Goal: Task Accomplishment & Management: Manage account settings

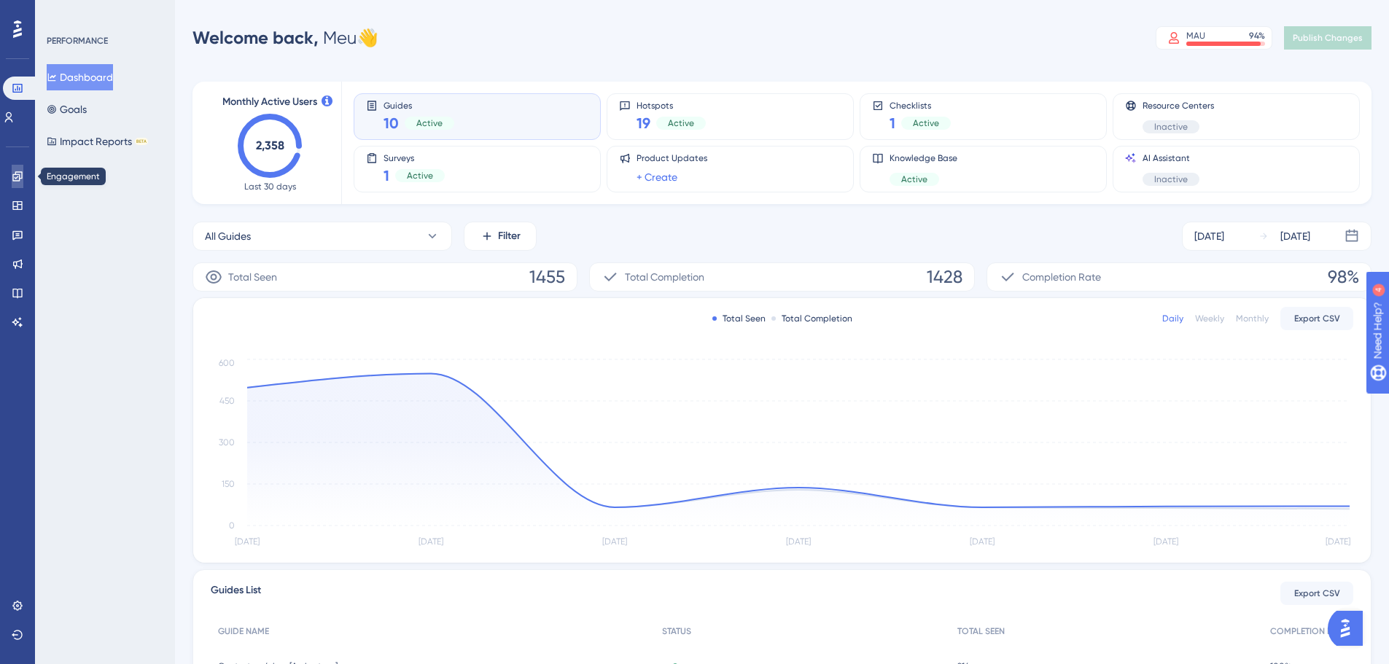
click at [18, 183] on link at bounding box center [18, 176] width 12 height 23
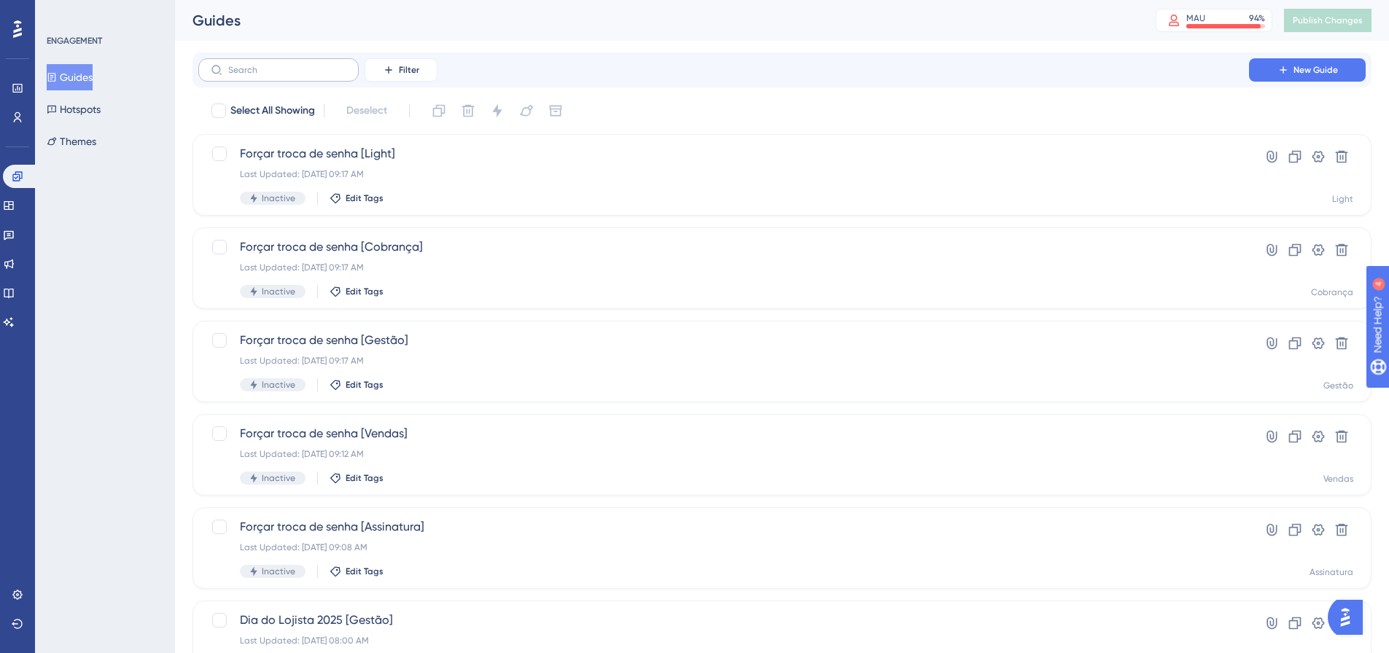
click at [308, 77] on label at bounding box center [278, 69] width 160 height 23
click at [308, 75] on input "text" at bounding box center [287, 70] width 118 height 10
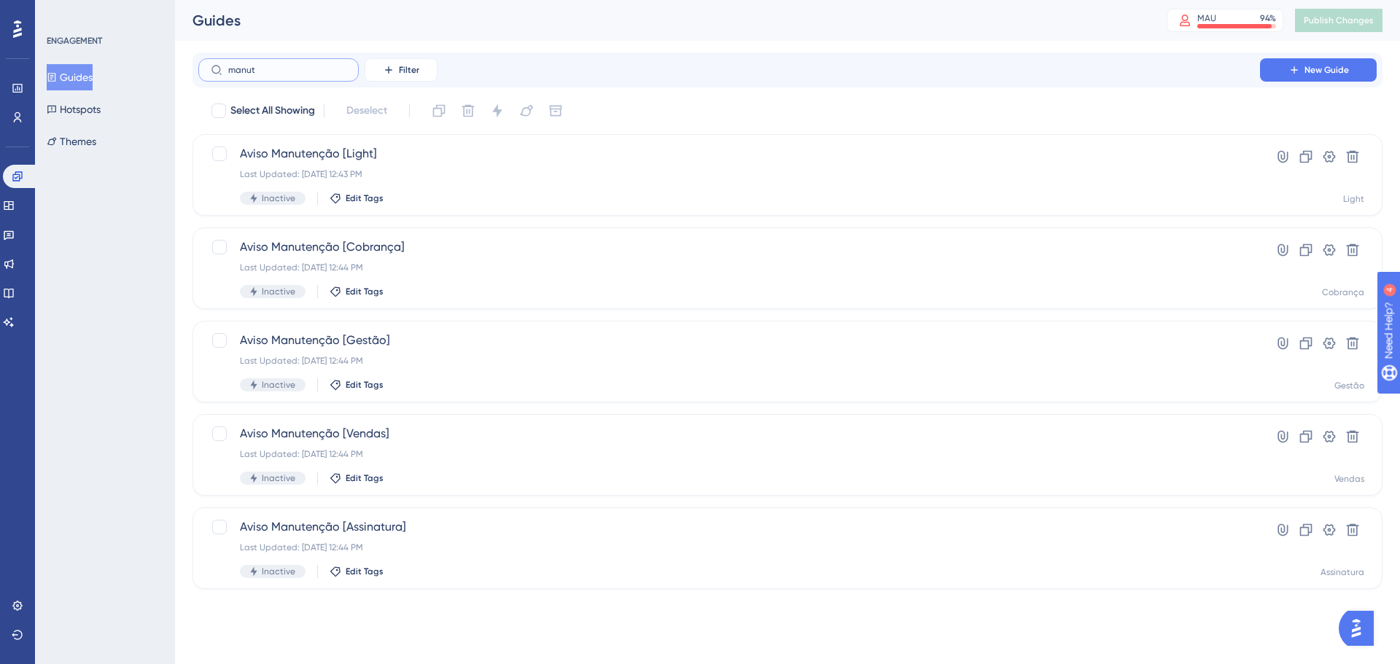
type input "manut"
click at [1326, 158] on icon at bounding box center [1329, 156] width 15 height 15
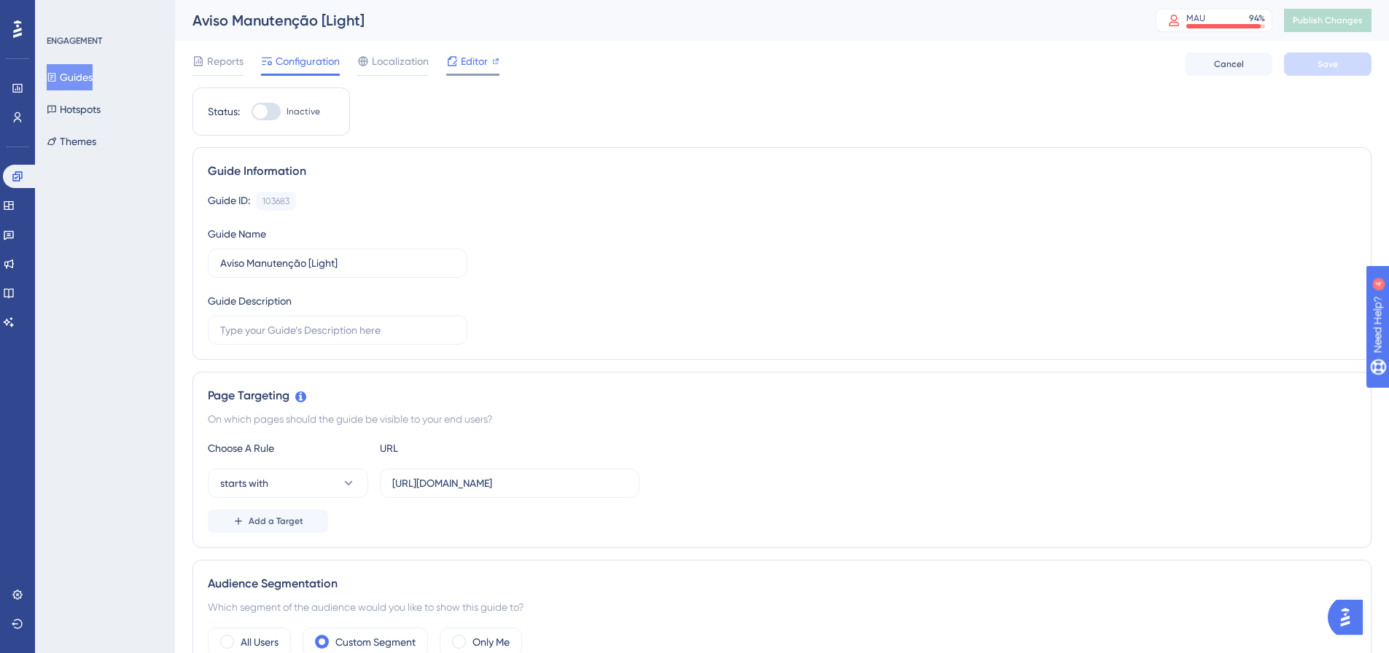
click at [470, 52] on span "Editor" at bounding box center [474, 60] width 27 height 17
click at [17, 120] on icon at bounding box center [18, 118] width 12 height 12
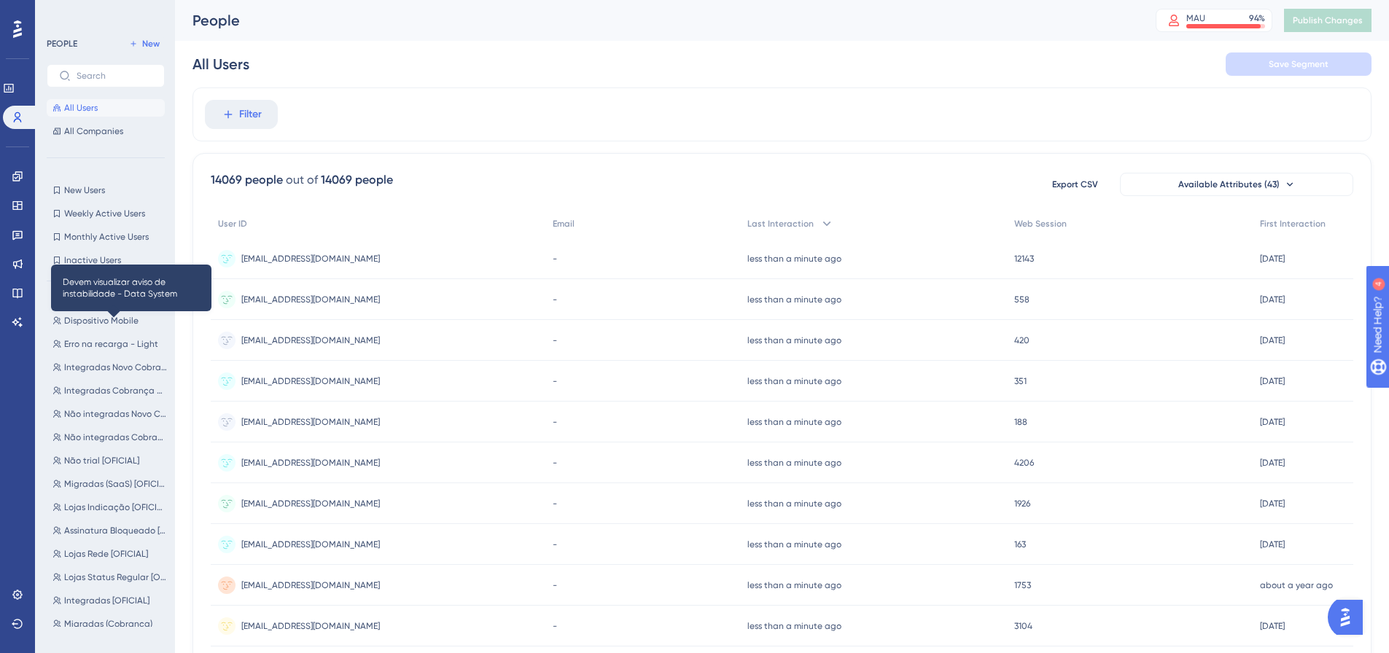
scroll to position [378, 0]
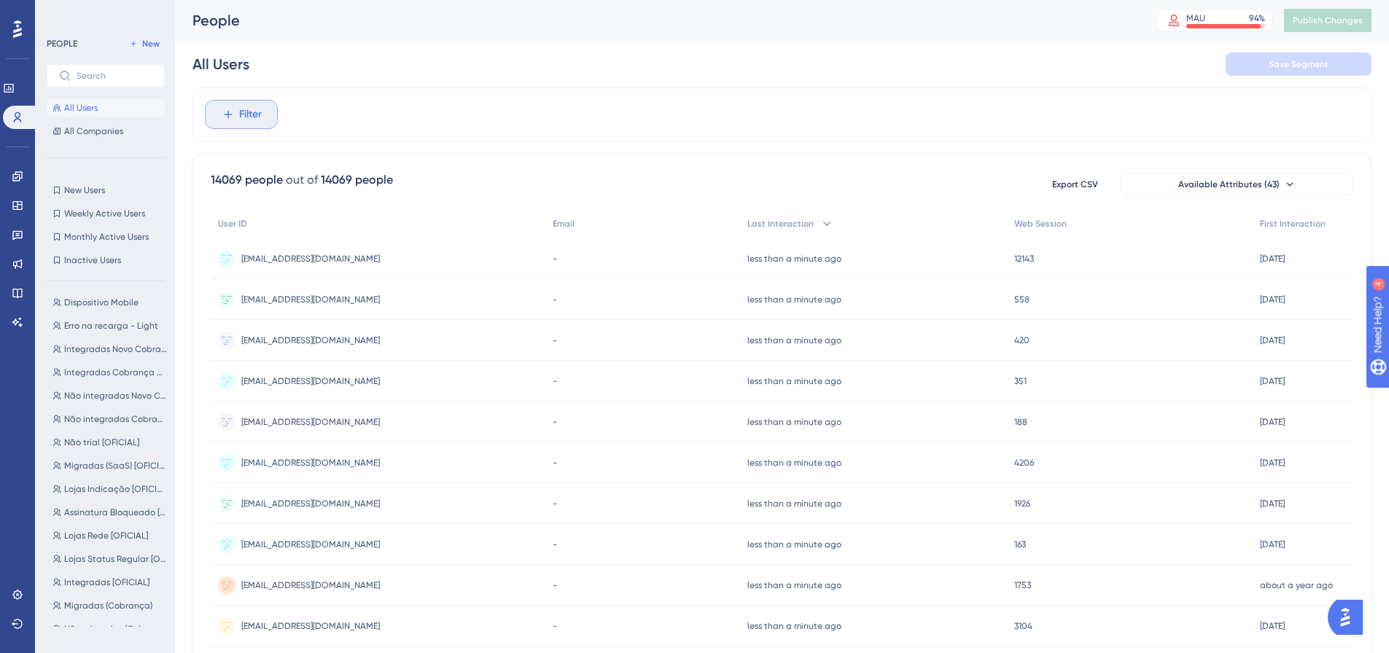
click at [252, 117] on span "Filter" at bounding box center [250, 114] width 23 height 17
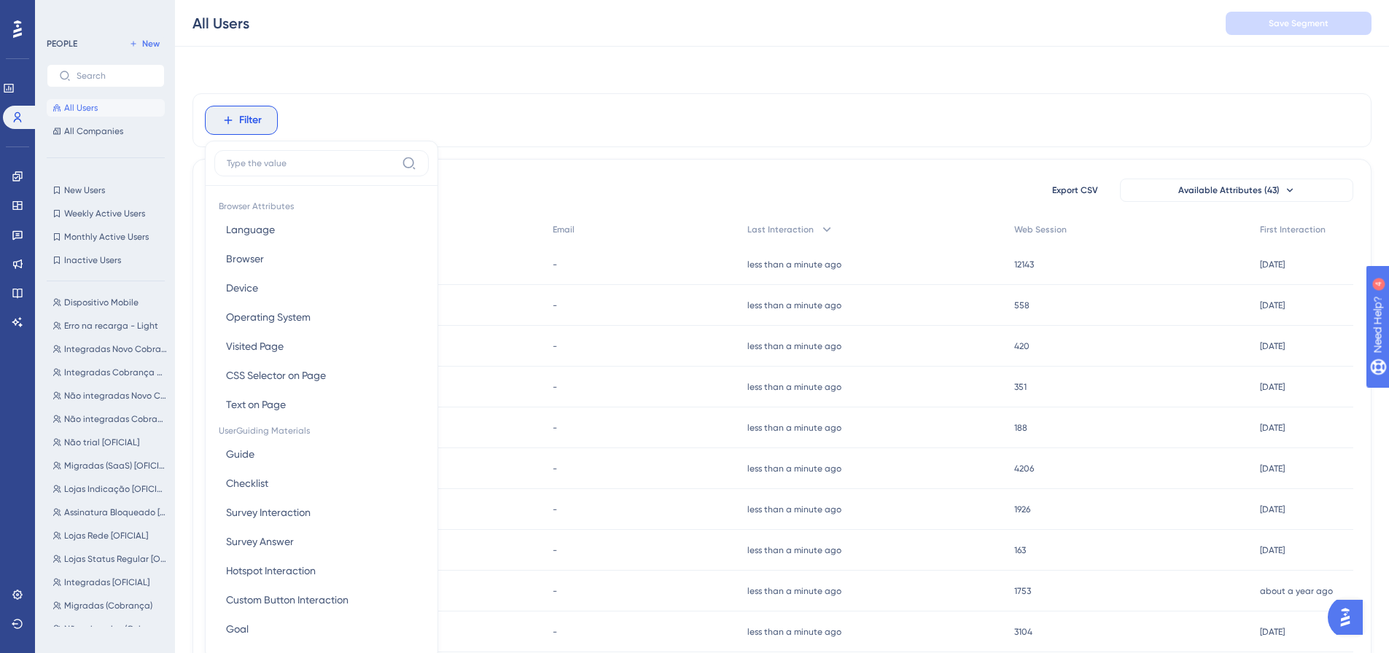
scroll to position [68, 0]
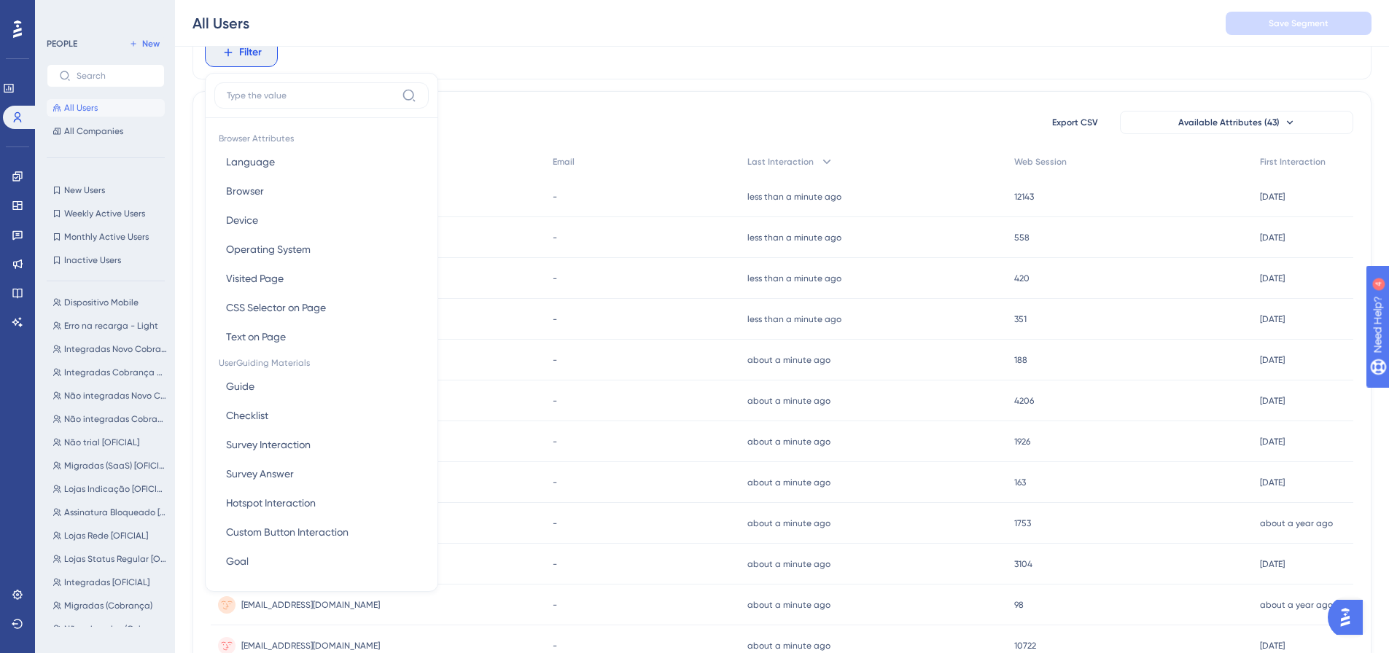
click at [610, 84] on div "Filter Browser Attributes Language Language Browser Browser Device Device Opera…" at bounding box center [781, 542] width 1179 height 1032
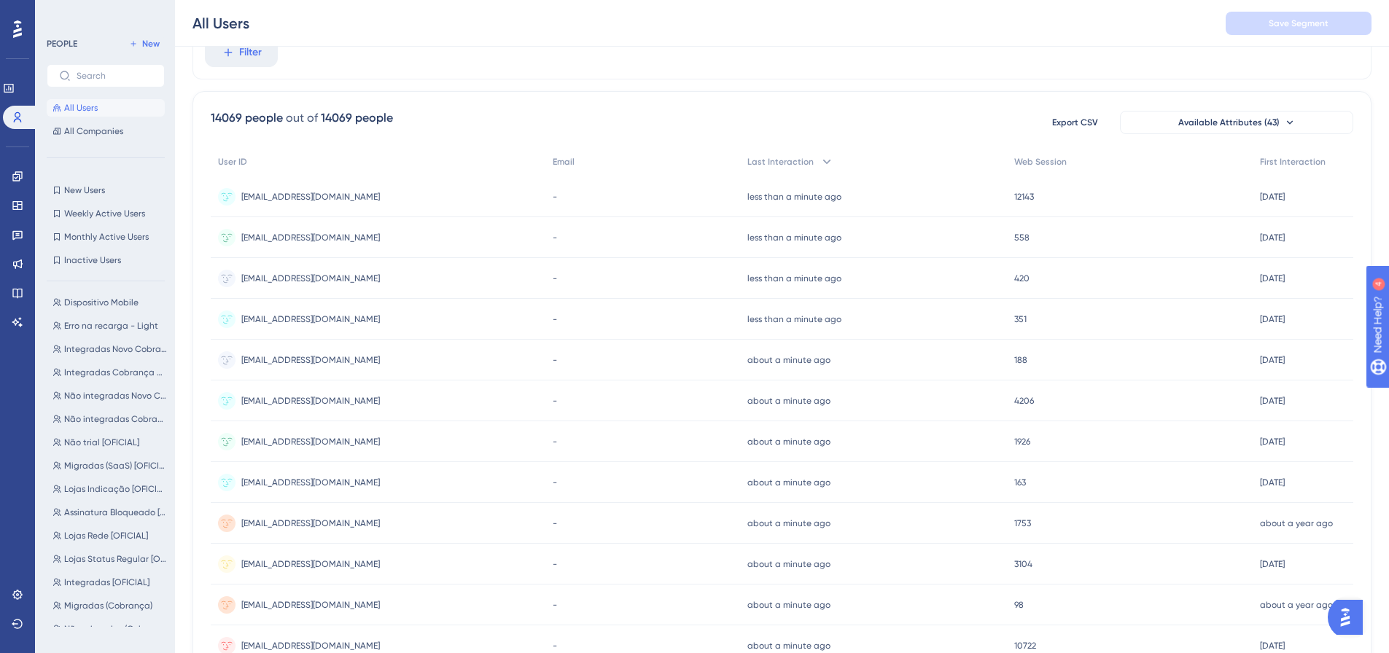
click at [497, 103] on div "14069 people out of 14069 people Export CSV Available Attributes (43) User ID E…" at bounding box center [781, 574] width 1179 height 967
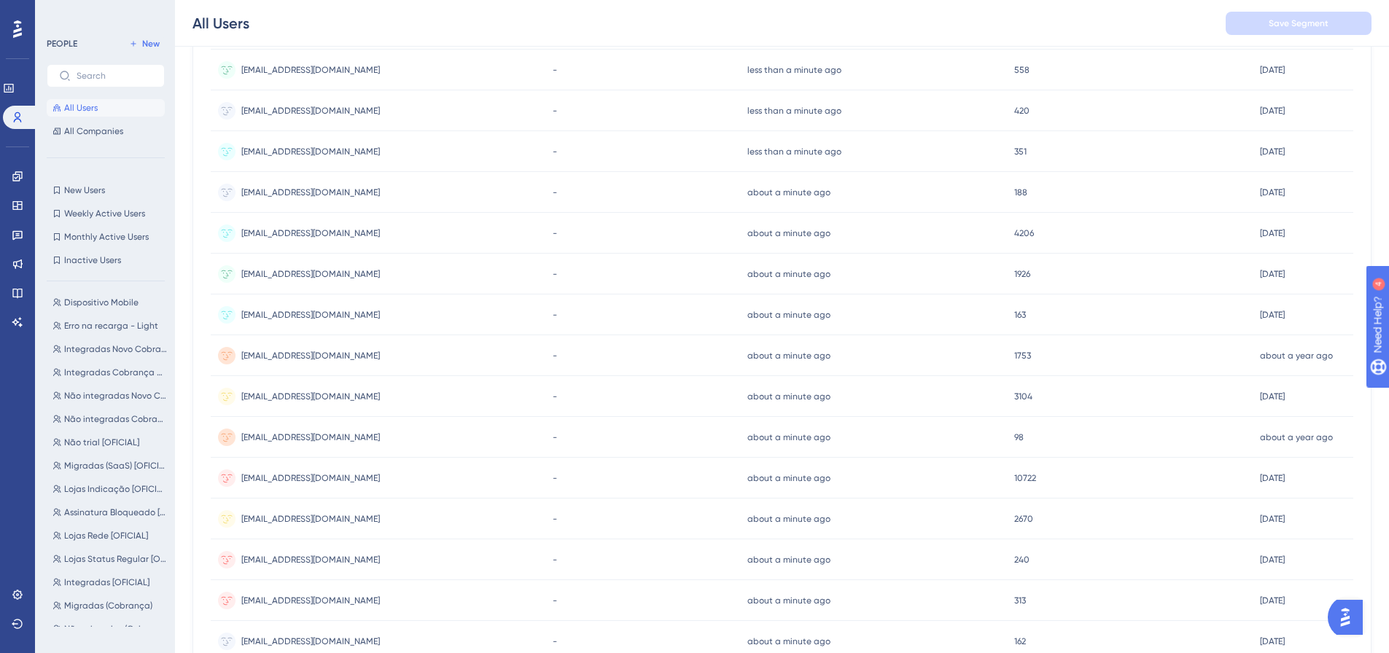
scroll to position [519, 0]
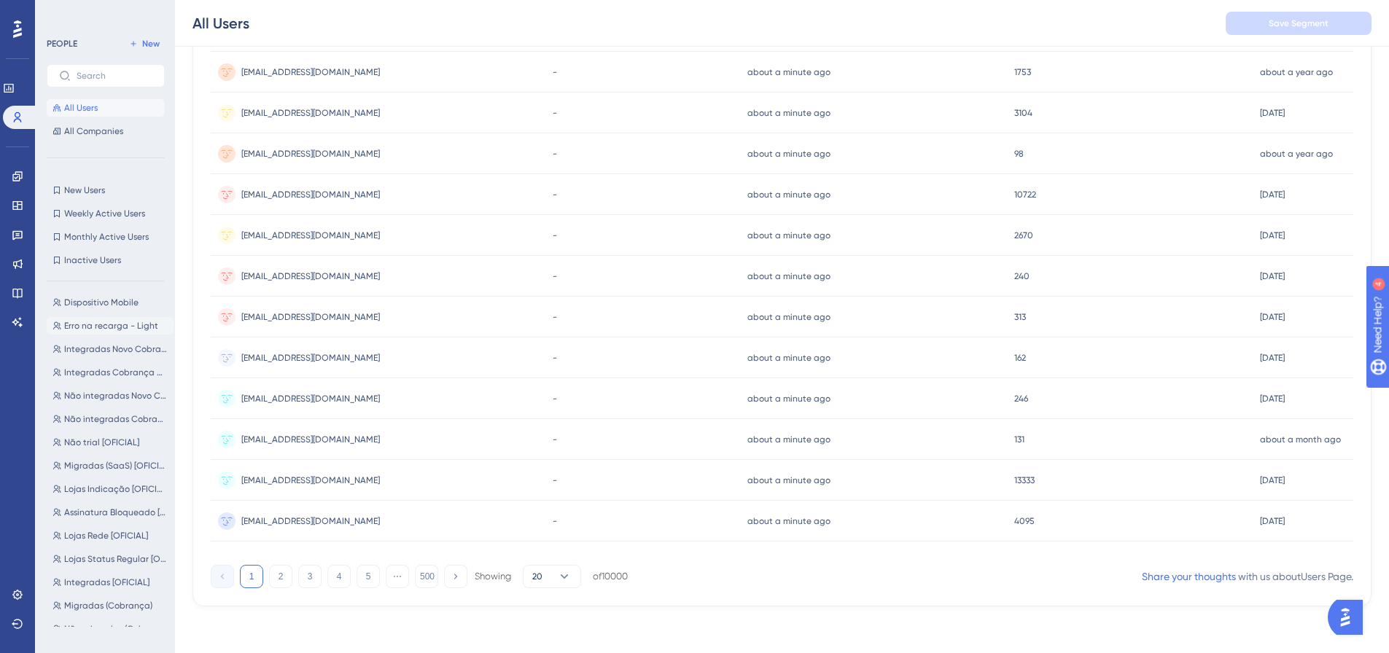
click at [96, 327] on span "Erro na recarga - Light" at bounding box center [111, 326] width 94 height 12
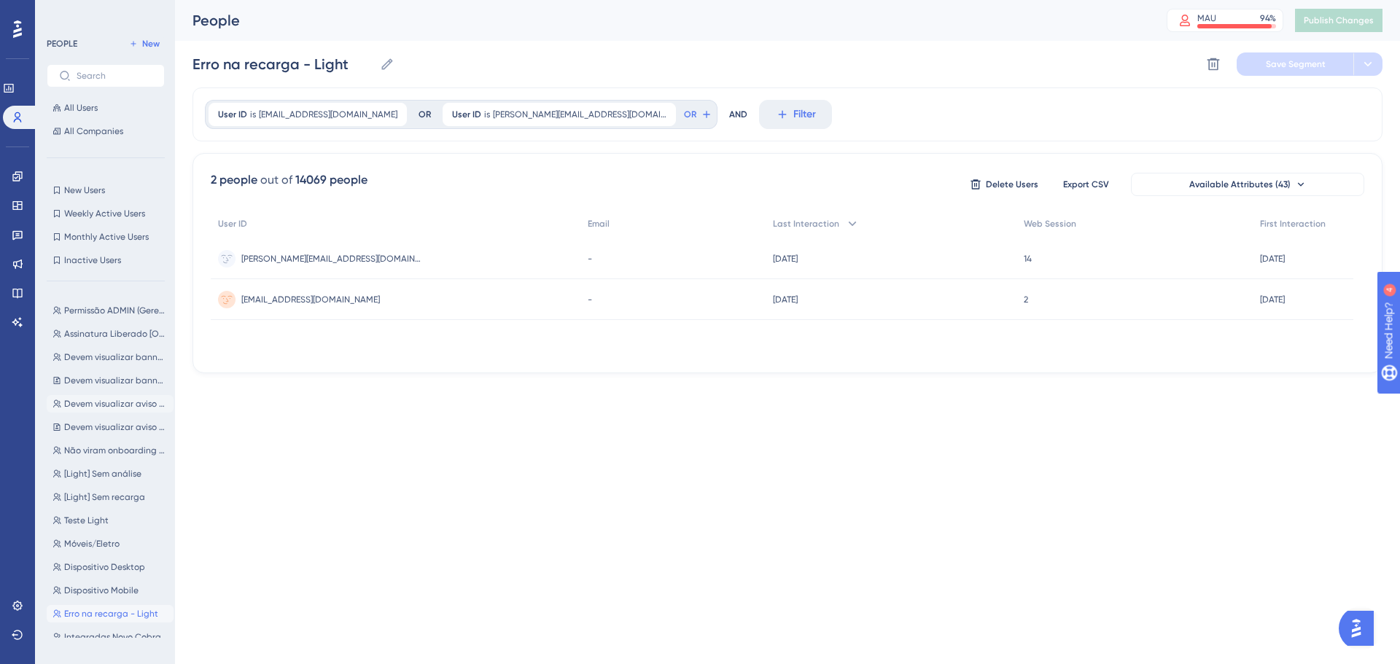
scroll to position [0, 0]
click at [15, 112] on icon at bounding box center [18, 118] width 12 height 12
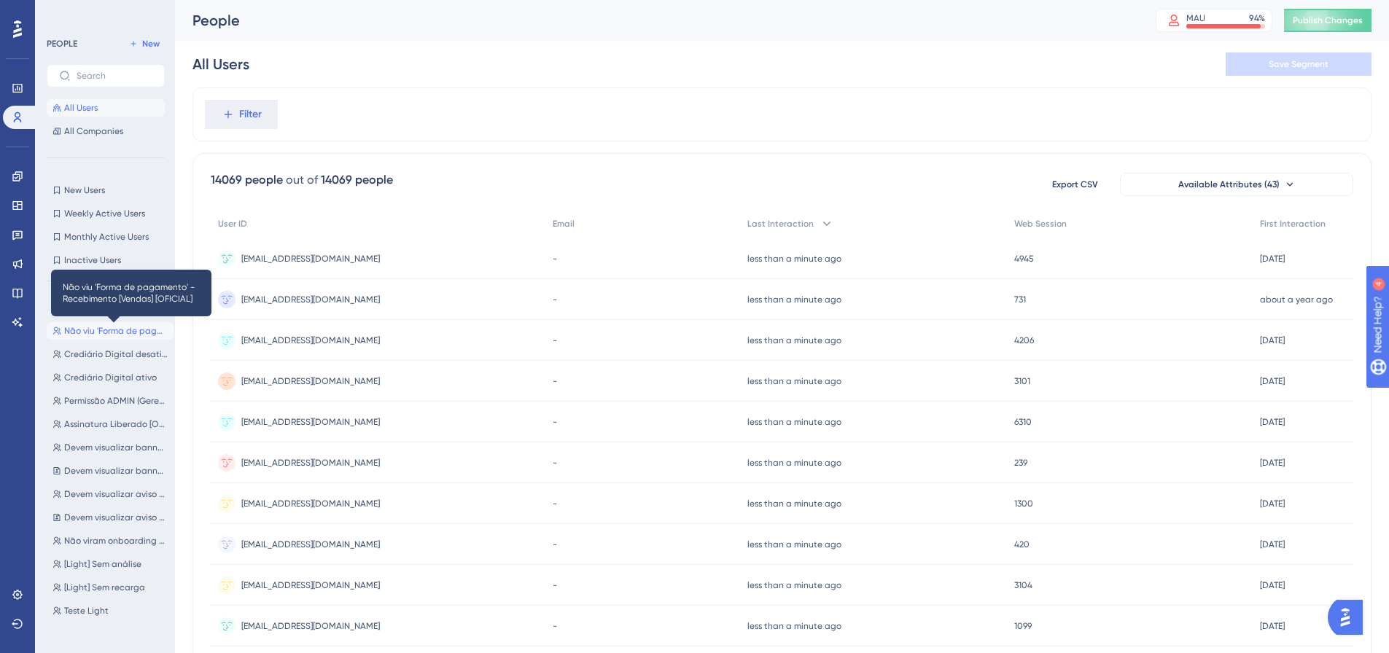
drag, startPoint x: 99, startPoint y: 324, endPoint x: 92, endPoint y: 327, distance: 7.9
click at [92, 327] on span "Não viu 'Forma de pagamento' - Recebimento [Vendas] [OFICIAL]" at bounding box center [116, 331] width 104 height 12
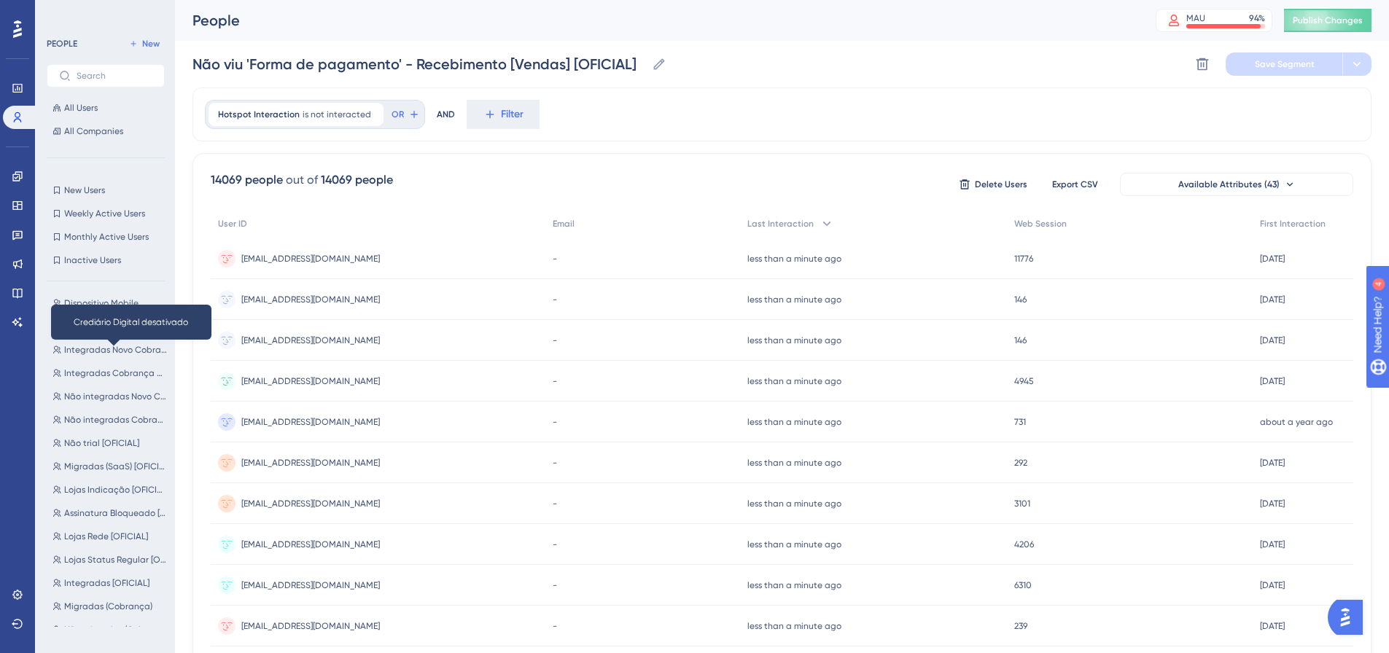
scroll to position [378, 0]
click at [109, 332] on button "Erro na recarga - Light Erro na [GEOGRAPHIC_DATA]" at bounding box center [110, 325] width 127 height 17
type input "Erro na recarga - Light"
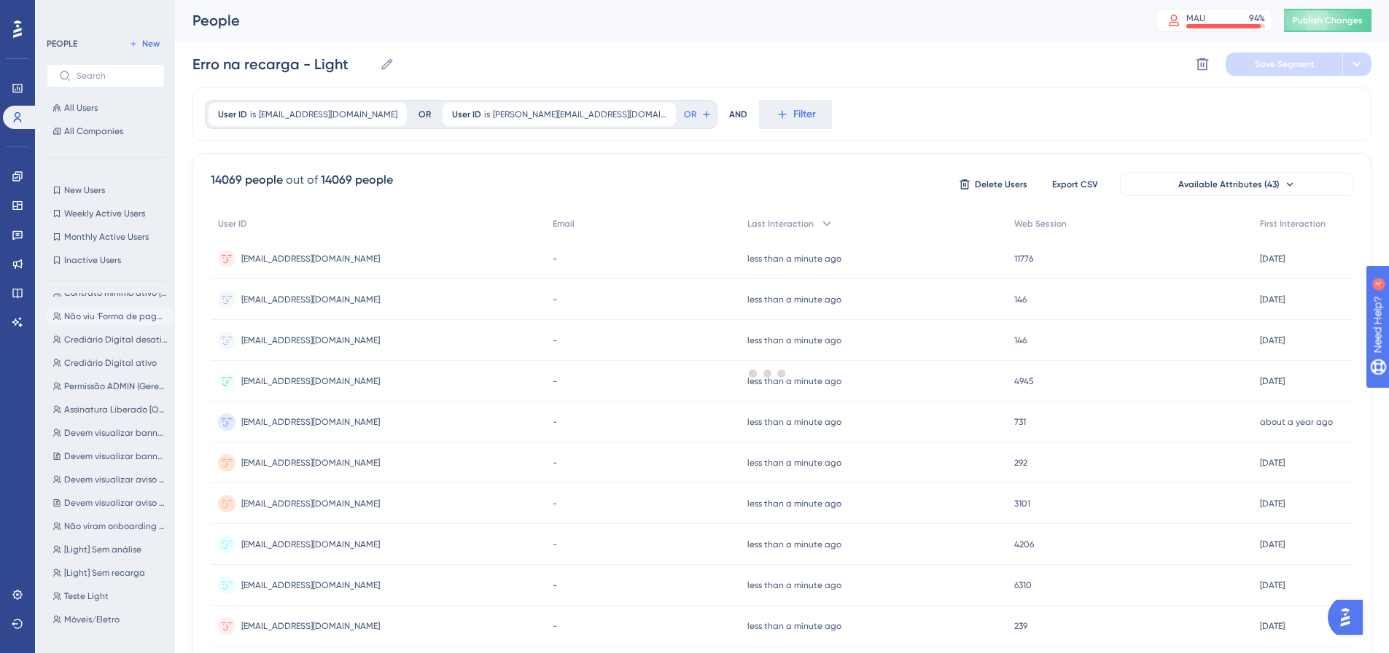
scroll to position [0, 0]
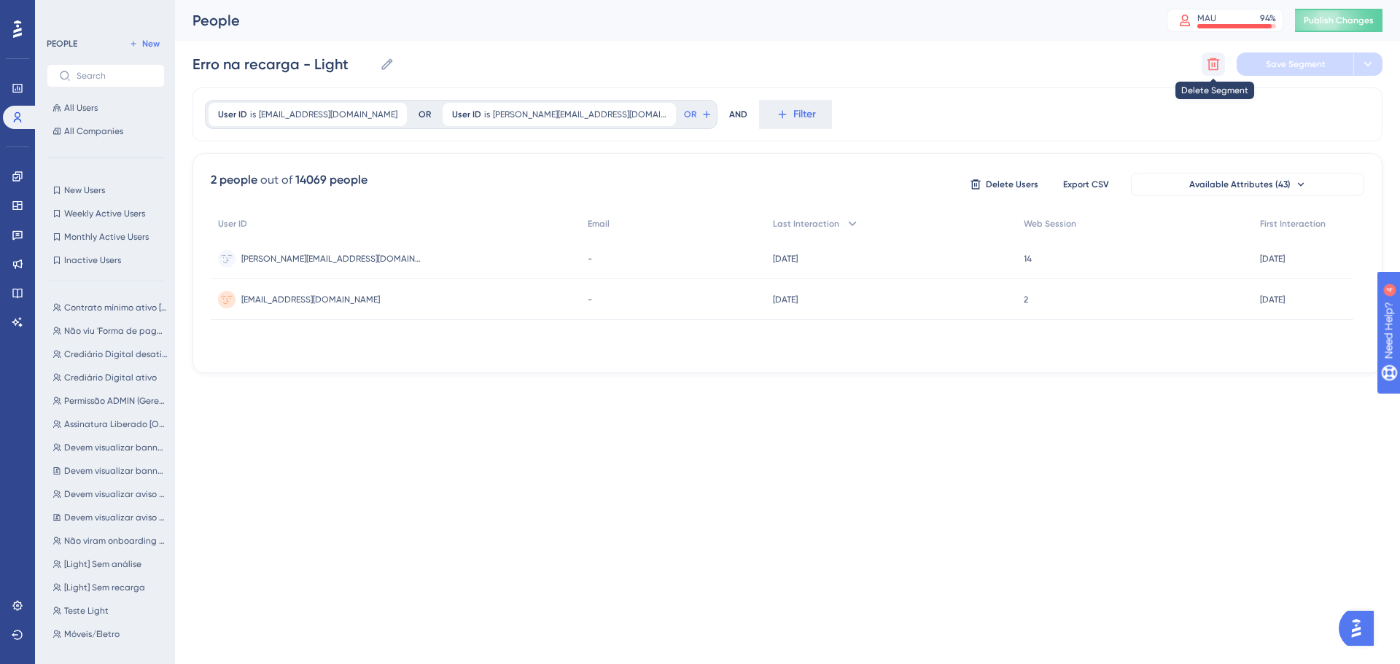
click at [1213, 64] on icon at bounding box center [1213, 64] width 15 height 15
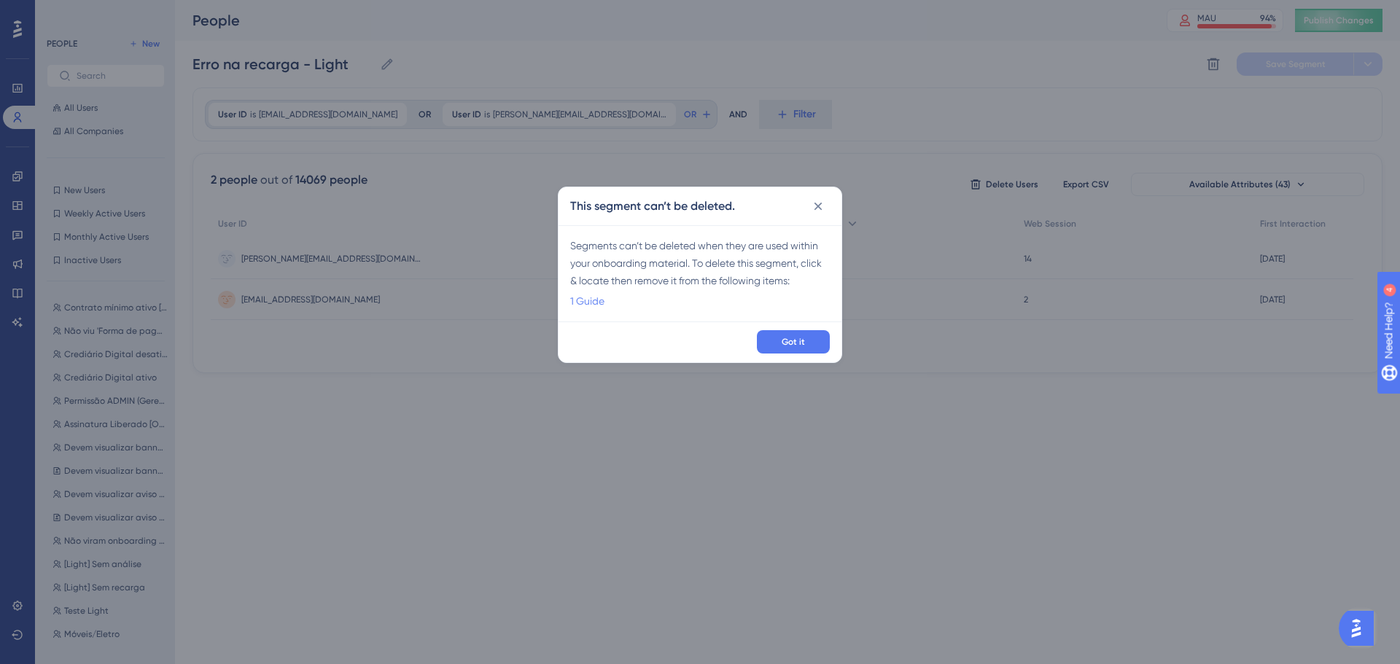
click at [588, 300] on link "1 Guide" at bounding box center [587, 300] width 34 height 17
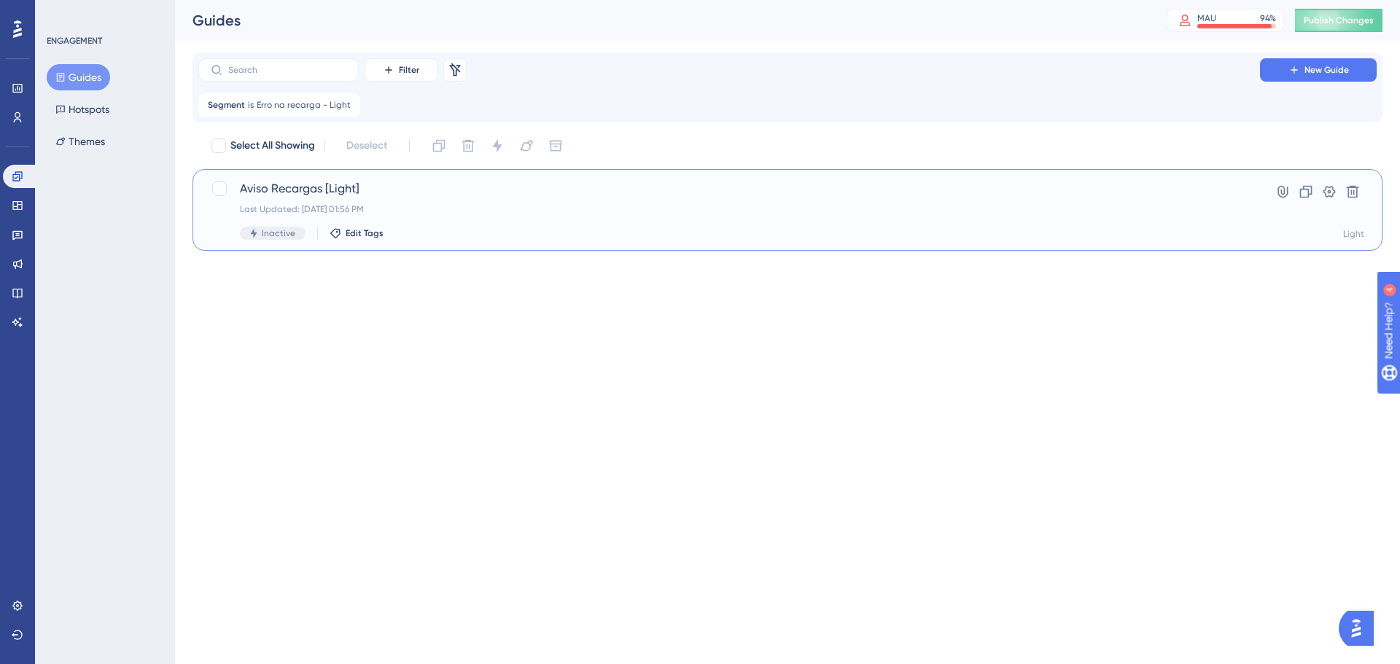
click at [1118, 199] on div "Aviso Recargas [Light] Last Updated: 31 de jan. de 2024 01:56 PM Inactive Edit …" at bounding box center [729, 210] width 978 height 60
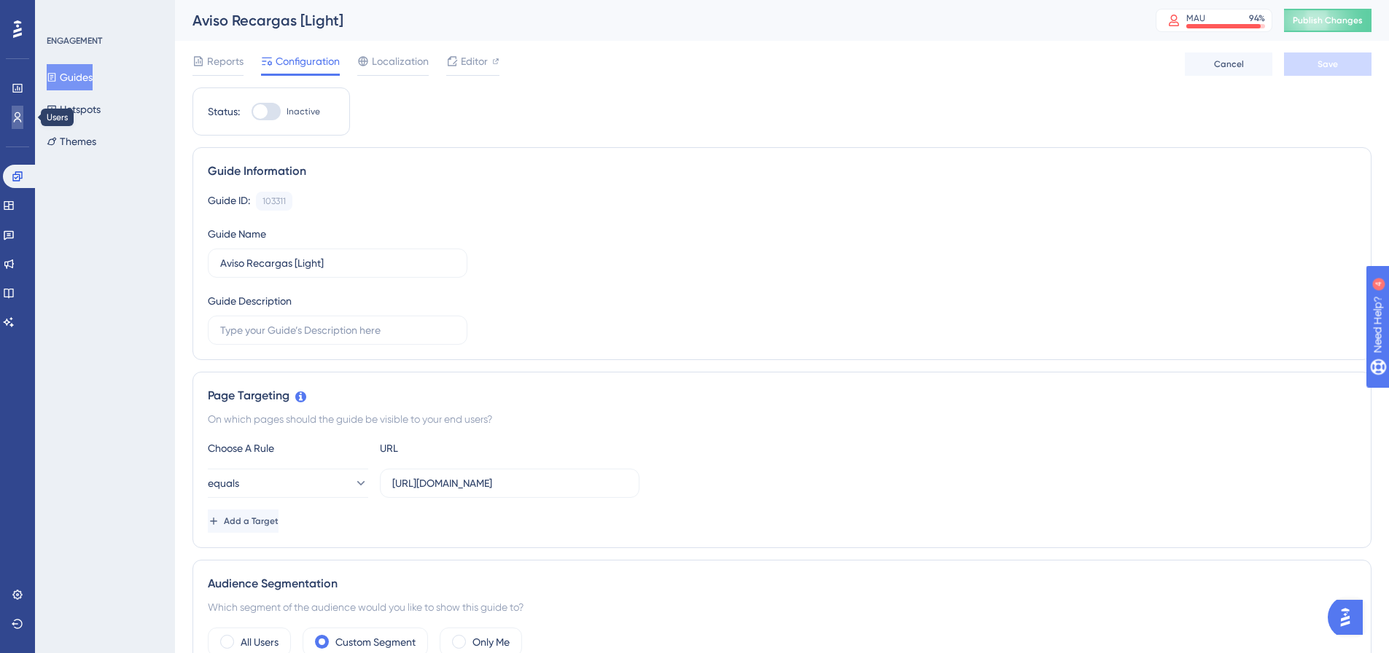
click at [21, 112] on icon at bounding box center [18, 118] width 12 height 12
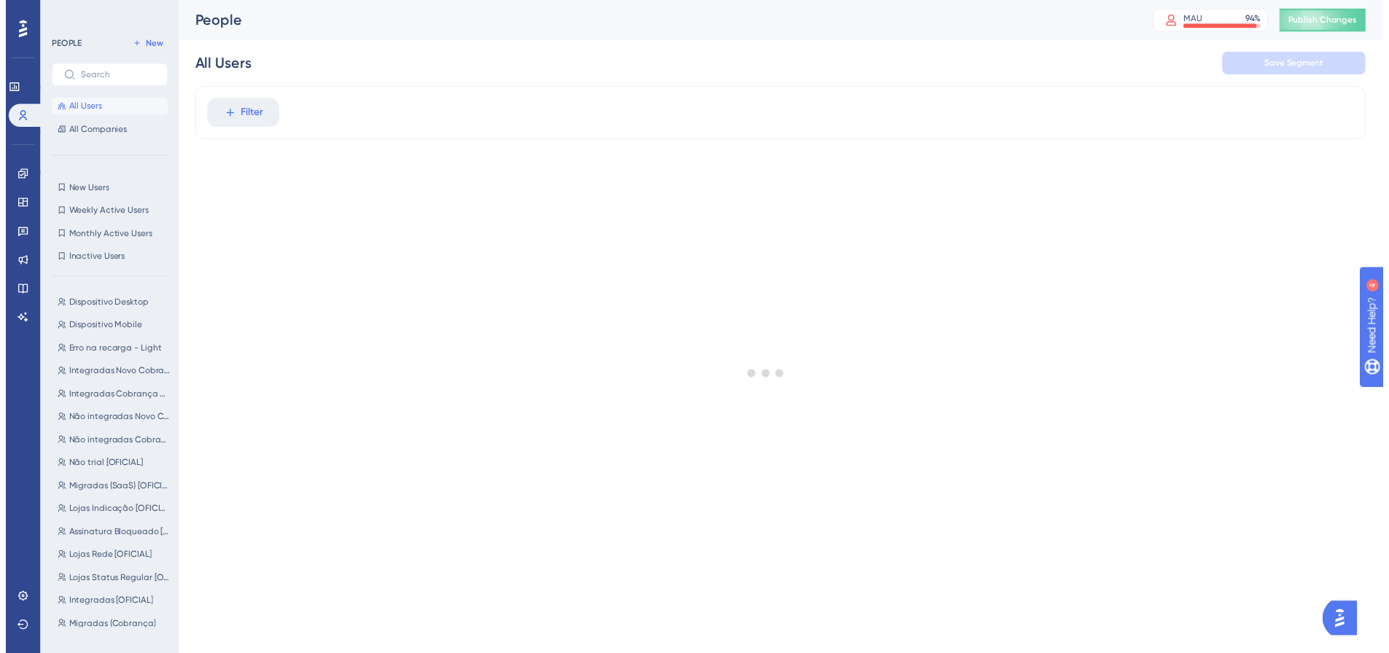
scroll to position [365, 0]
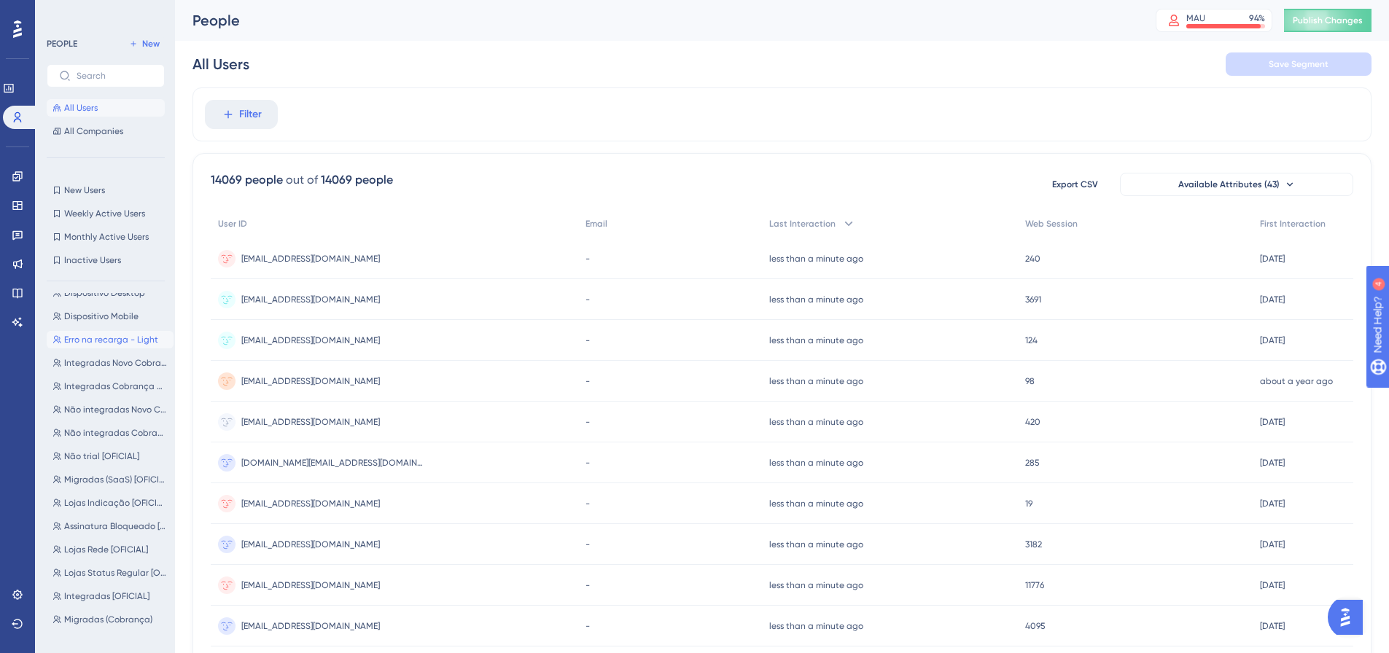
click at [93, 338] on div "Contrato mínimo ativo [Assinatura] [OFICIAL] Contrato mínimo ativo [Assinatura]…" at bounding box center [110, 460] width 127 height 334
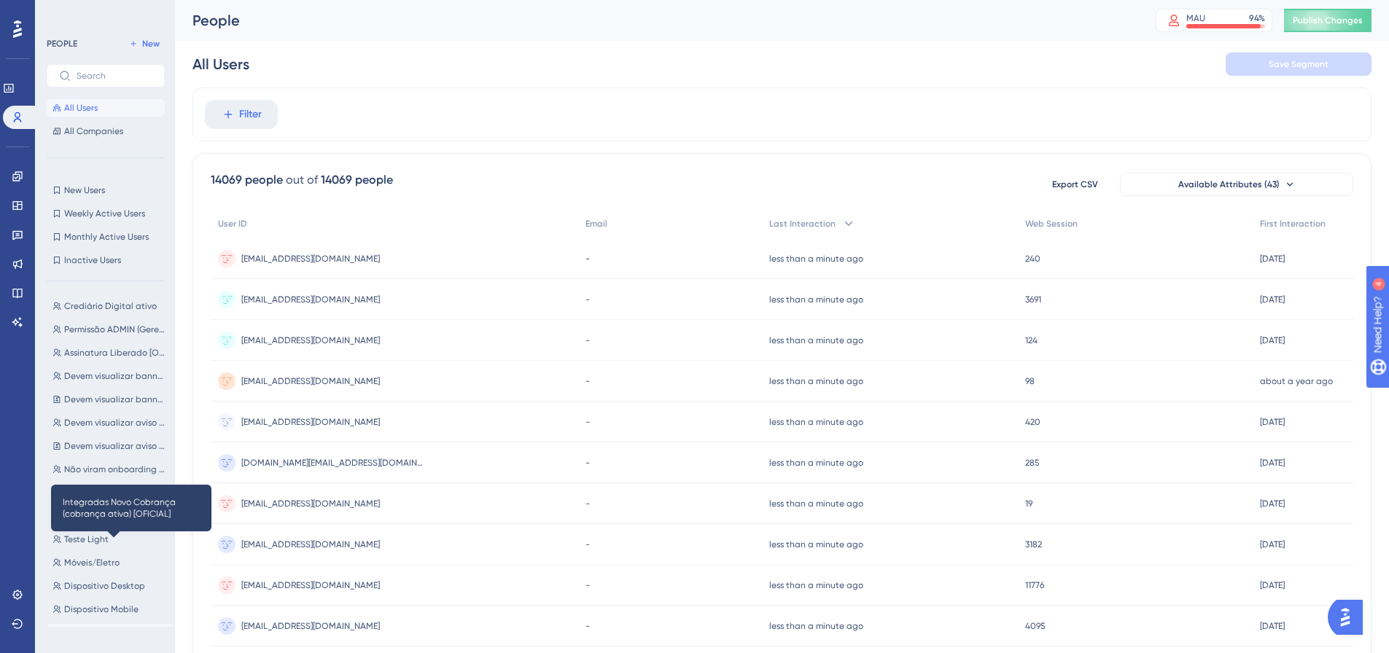
scroll to position [219, 0]
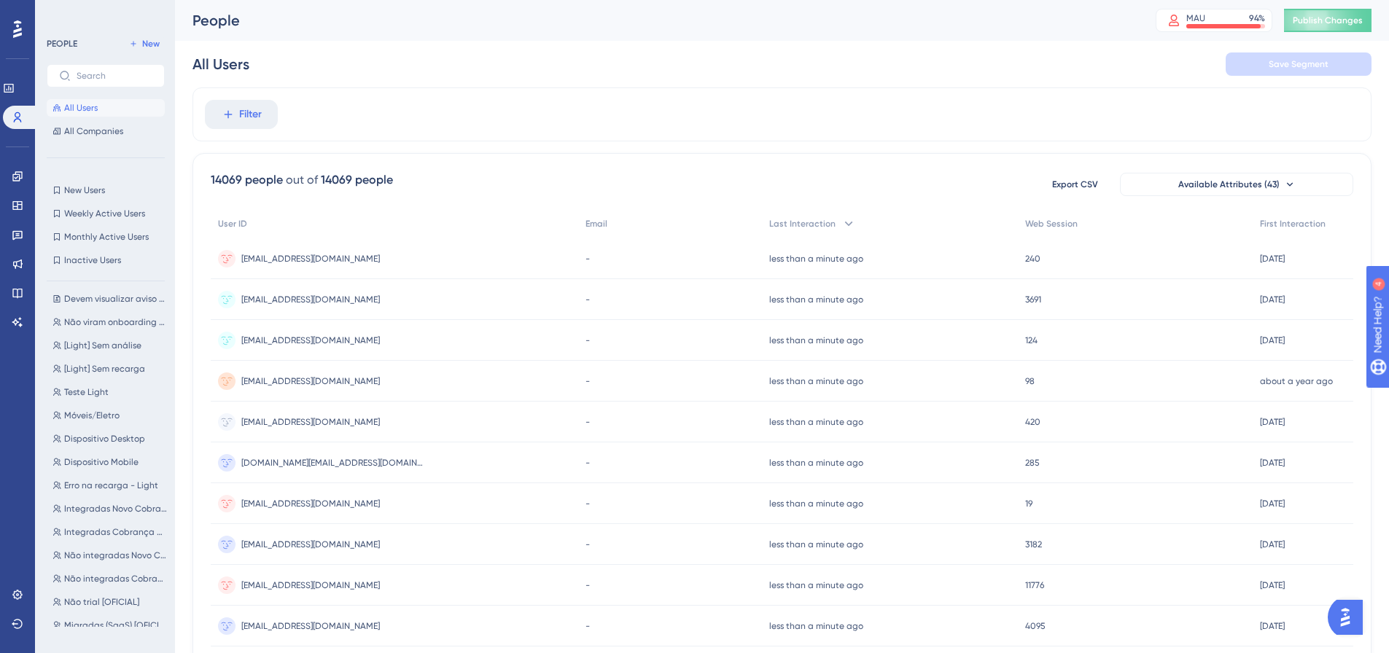
click at [884, 136] on div "Filter" at bounding box center [781, 114] width 1179 height 54
click at [90, 497] on div "Contrato mínimo ativo [Assinatura] [OFICIAL] Contrato mínimo ativo [Assinatura]…" at bounding box center [110, 460] width 127 height 334
click at [90, 494] on button "Erro na recarga - Light Erro na [GEOGRAPHIC_DATA]" at bounding box center [110, 485] width 127 height 17
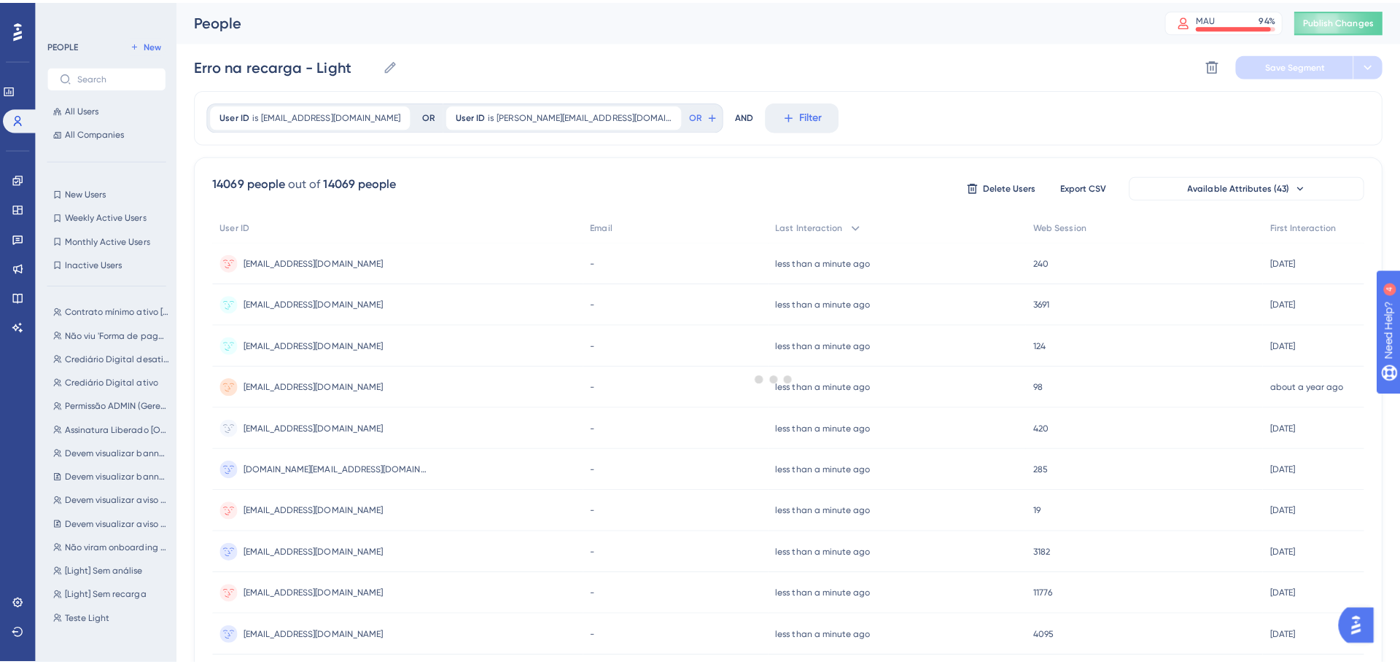
scroll to position [0, 0]
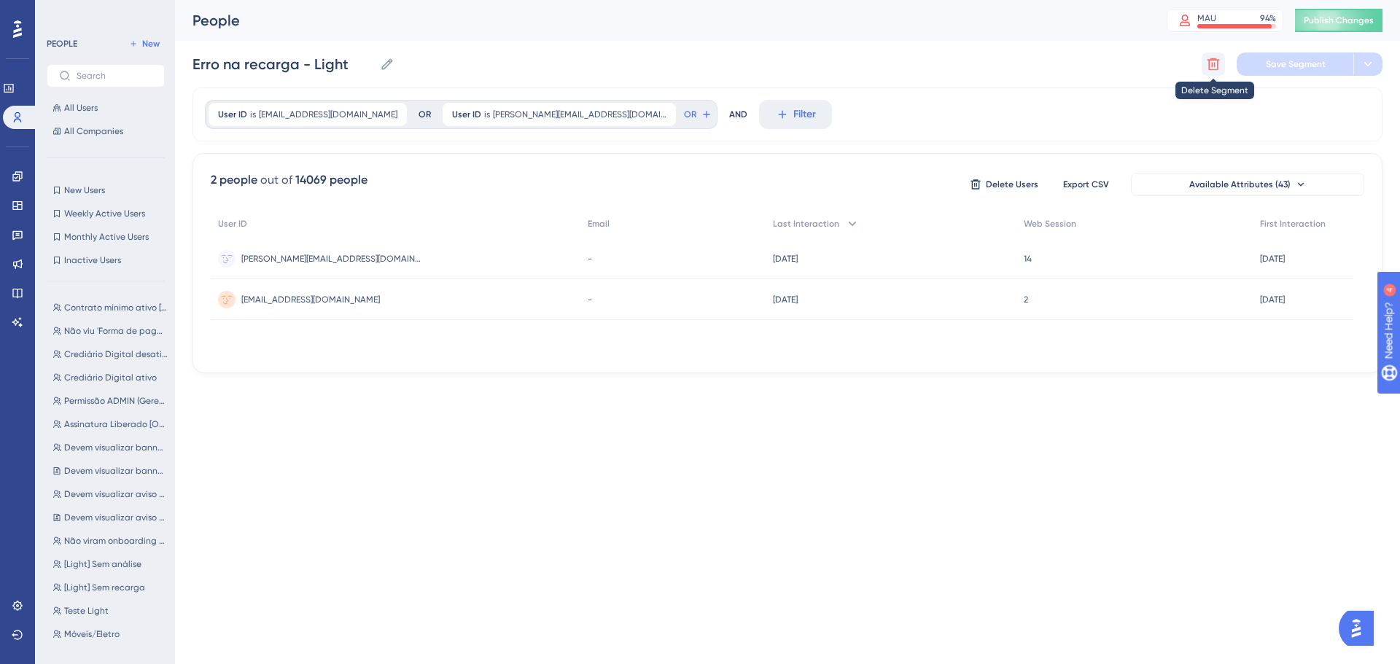
click at [1221, 64] on button at bounding box center [1213, 63] width 23 height 23
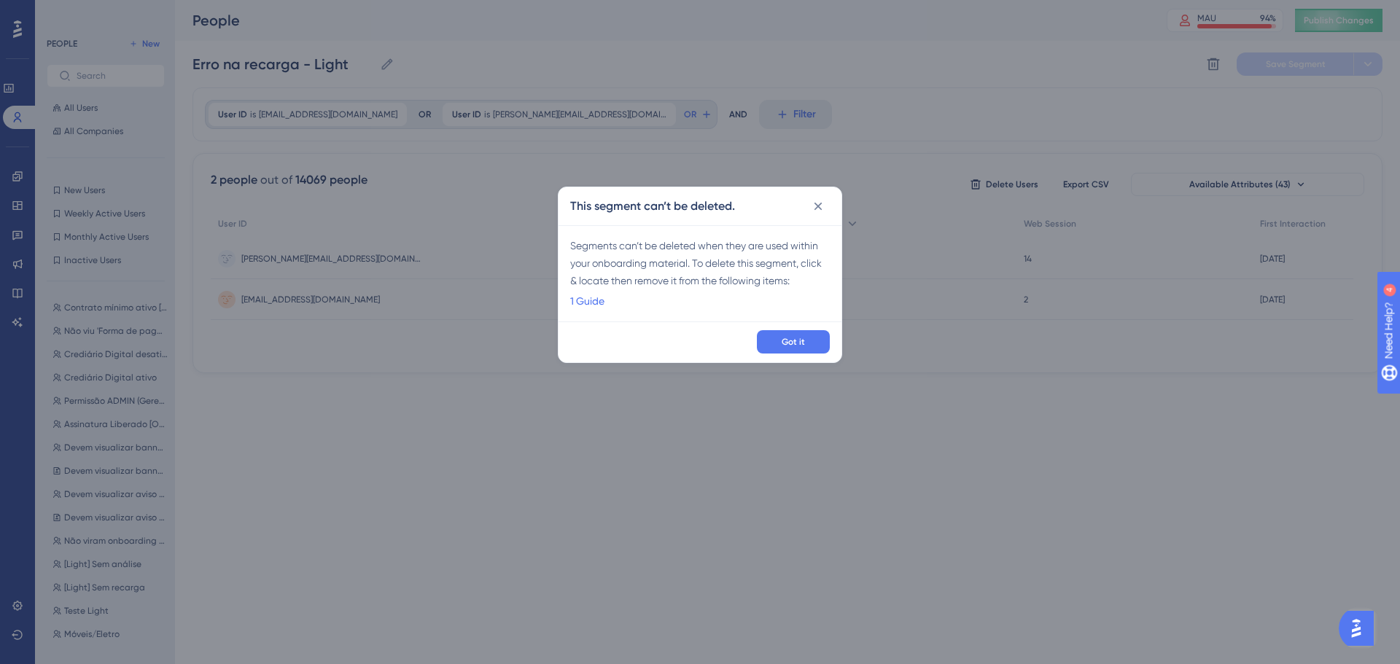
drag, startPoint x: 545, startPoint y: 472, endPoint x: 514, endPoint y: 419, distance: 62.0
click at [545, 472] on div "This segment can’t be deleted. Segments can’t be deleted when they are used wit…" at bounding box center [700, 332] width 1400 height 664
